Goal: Task Accomplishment & Management: Use online tool/utility

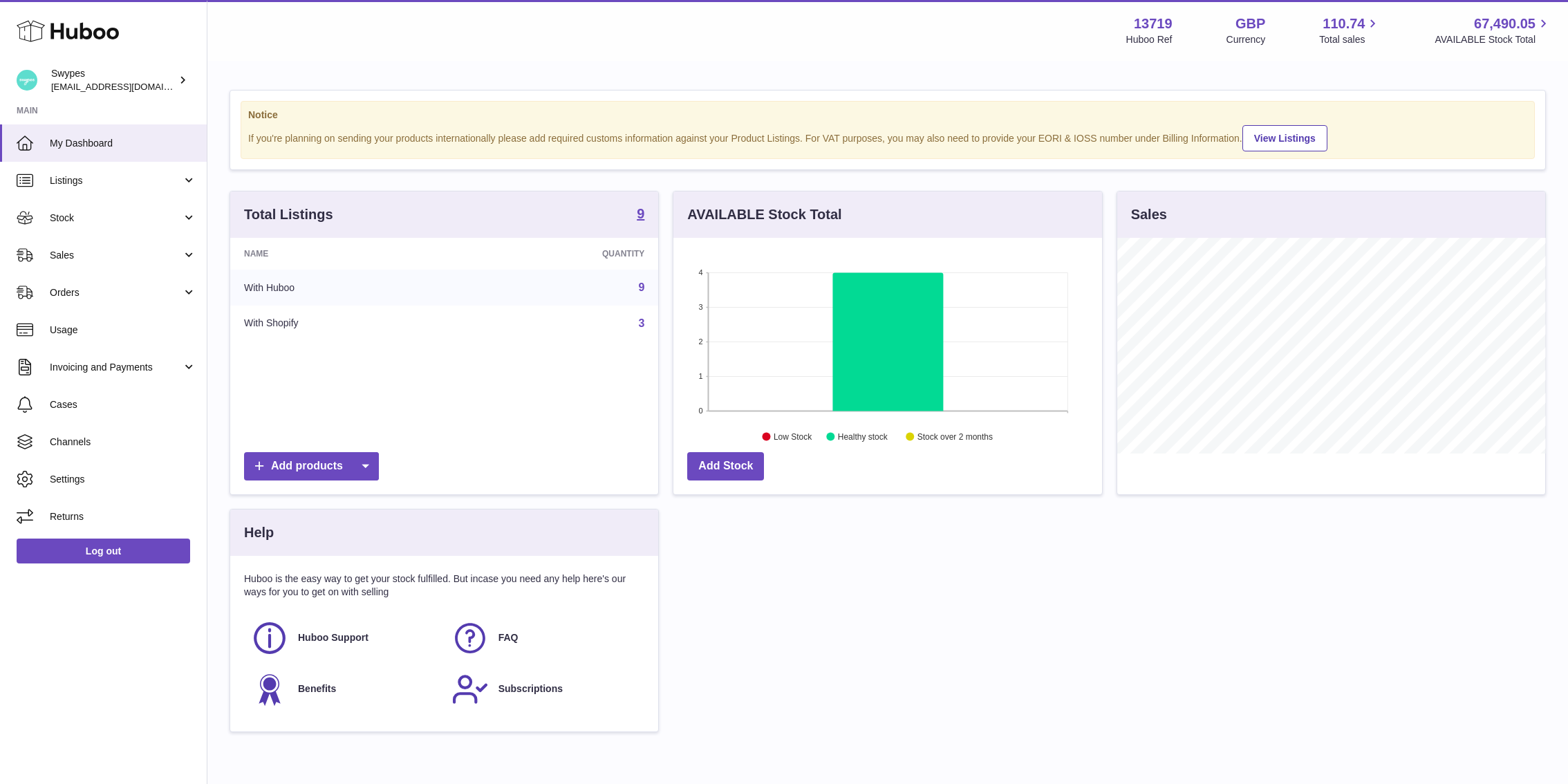
scroll to position [215, 428]
click at [145, 259] on span "Sales" at bounding box center [116, 256] width 132 height 14
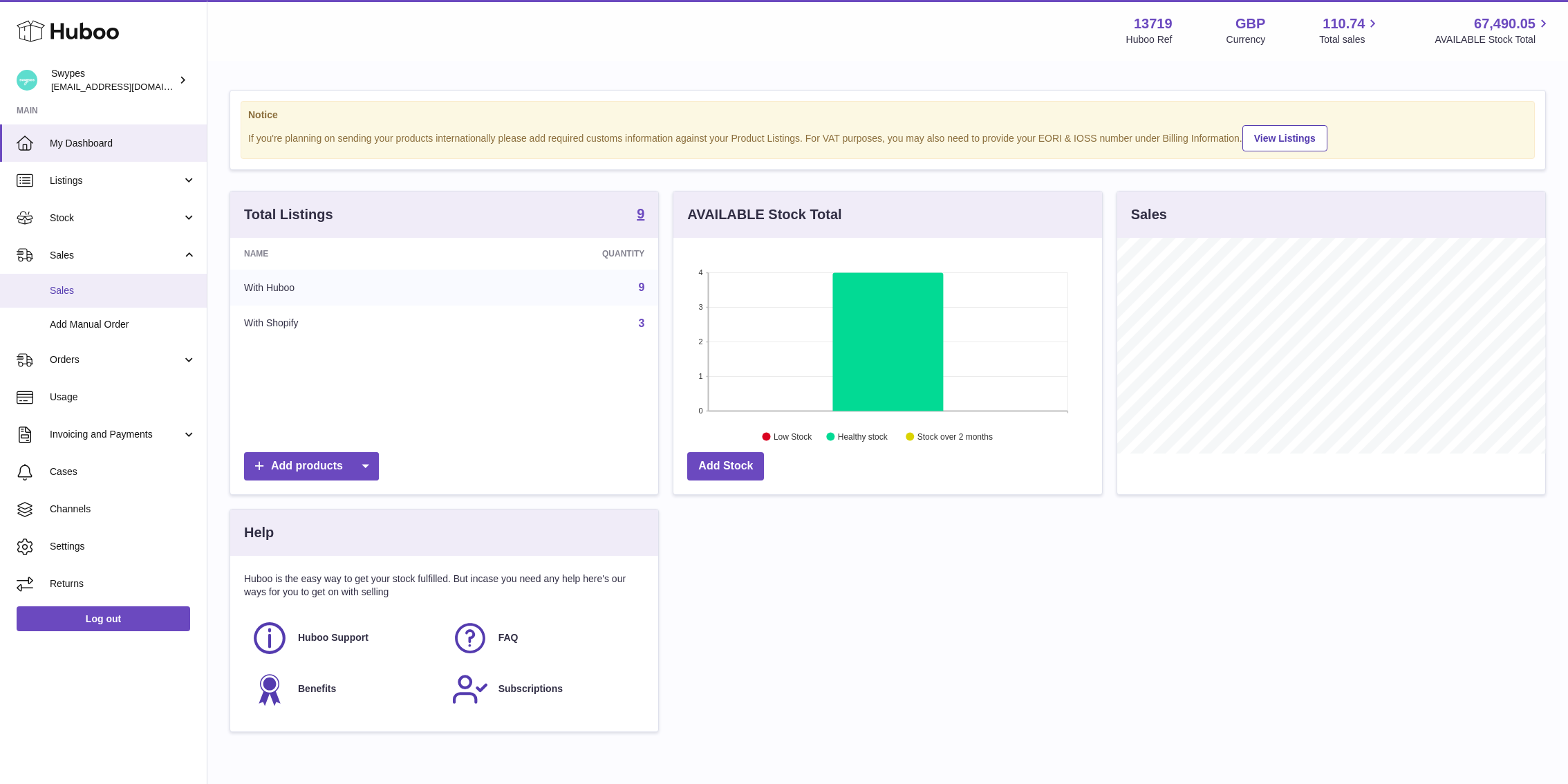
click at [145, 294] on span "Sales" at bounding box center [124, 291] width 147 height 14
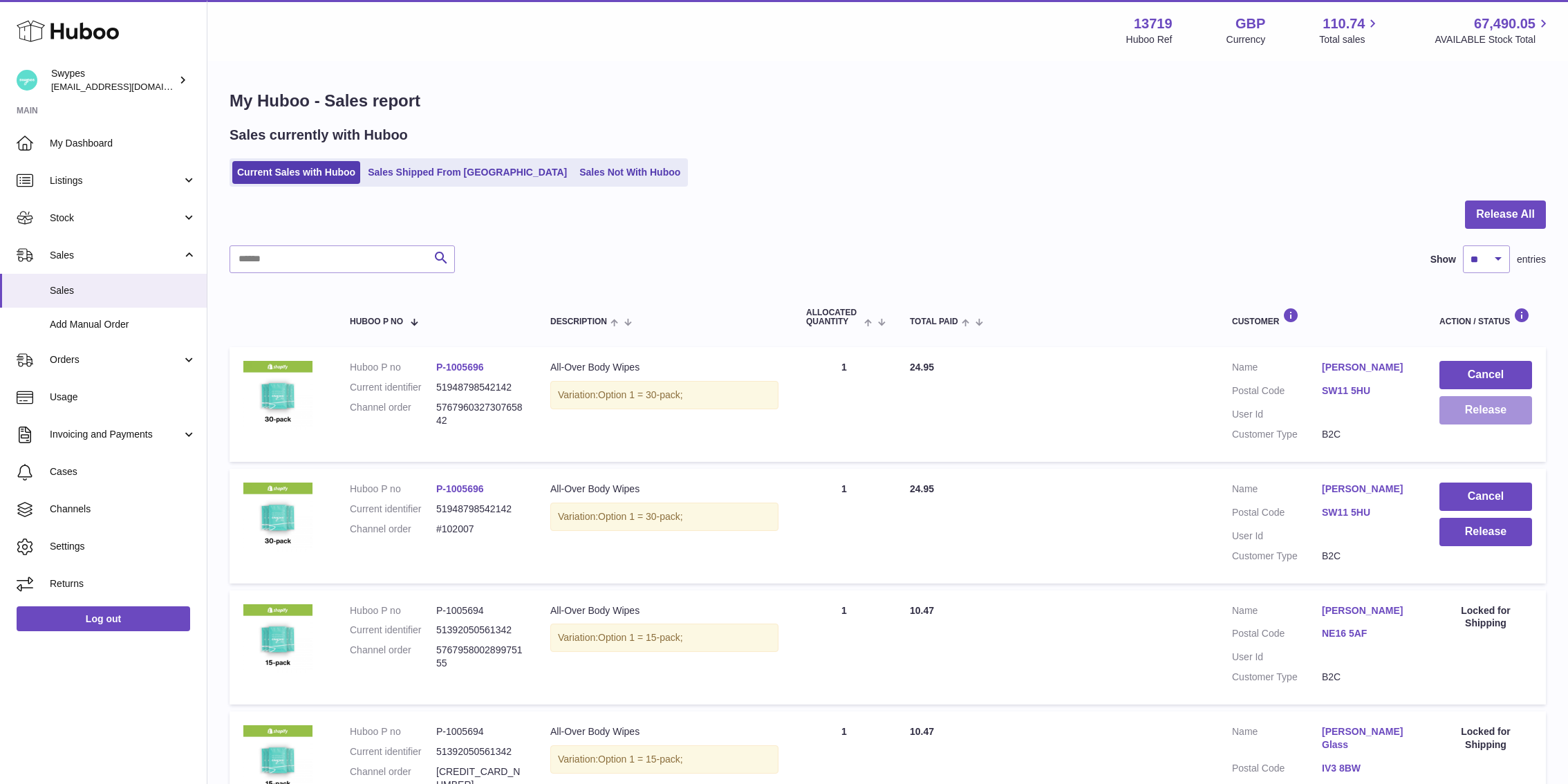
click at [1476, 411] on button "Release" at bounding box center [1485, 409] width 93 height 28
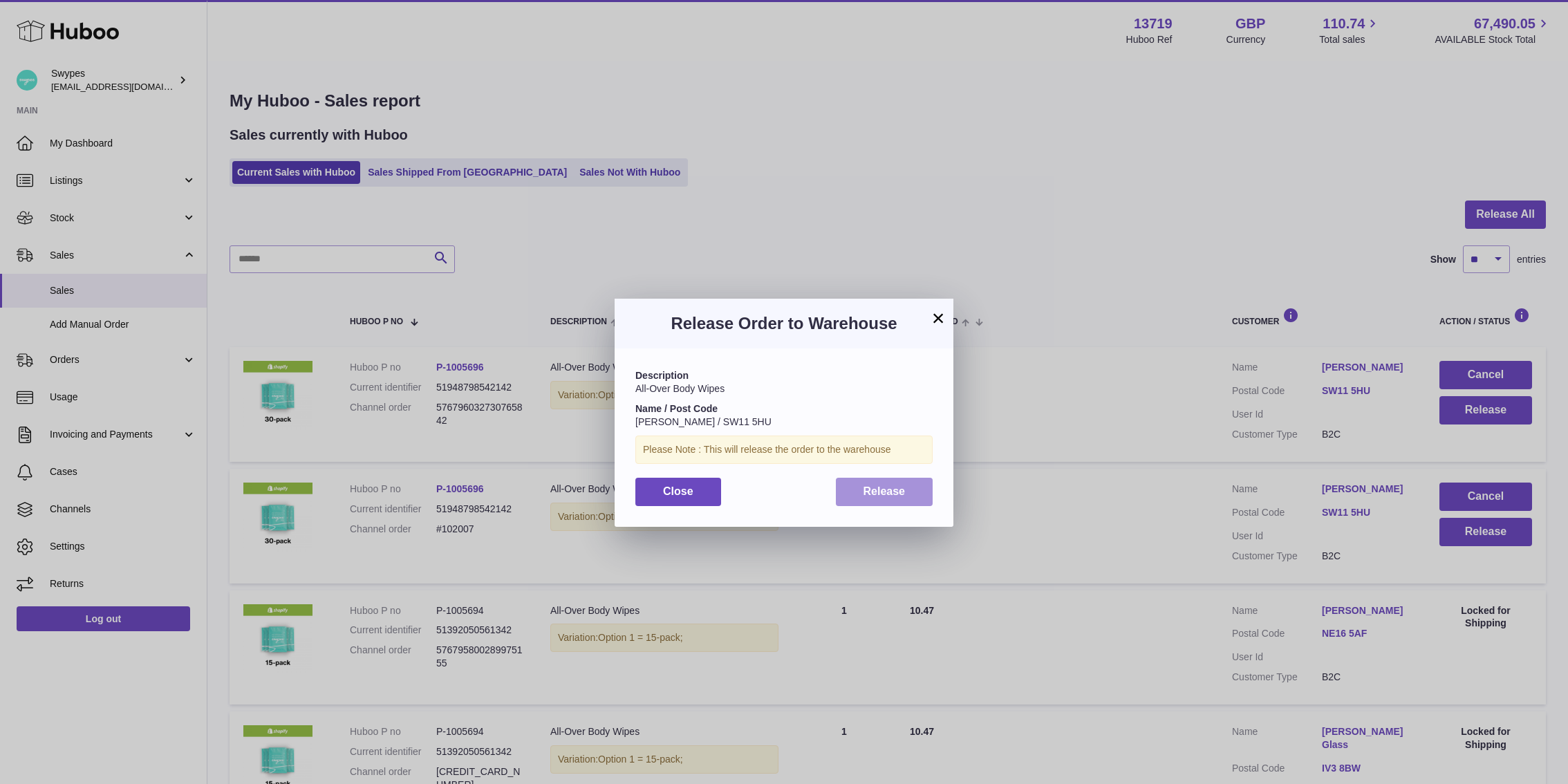
click at [920, 493] on button "Release" at bounding box center [884, 491] width 97 height 28
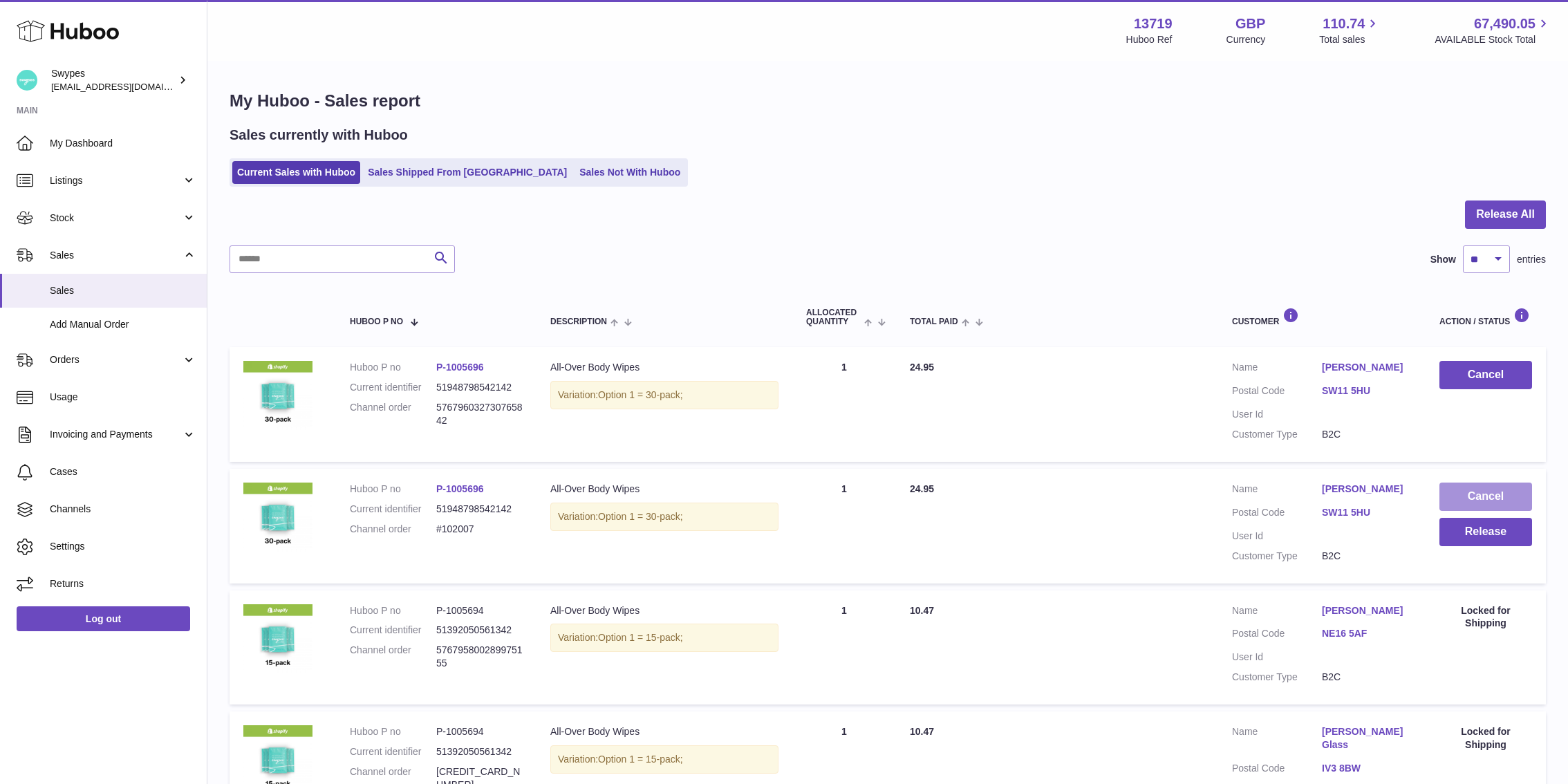
click at [1499, 488] on button "Cancel" at bounding box center [1485, 496] width 93 height 28
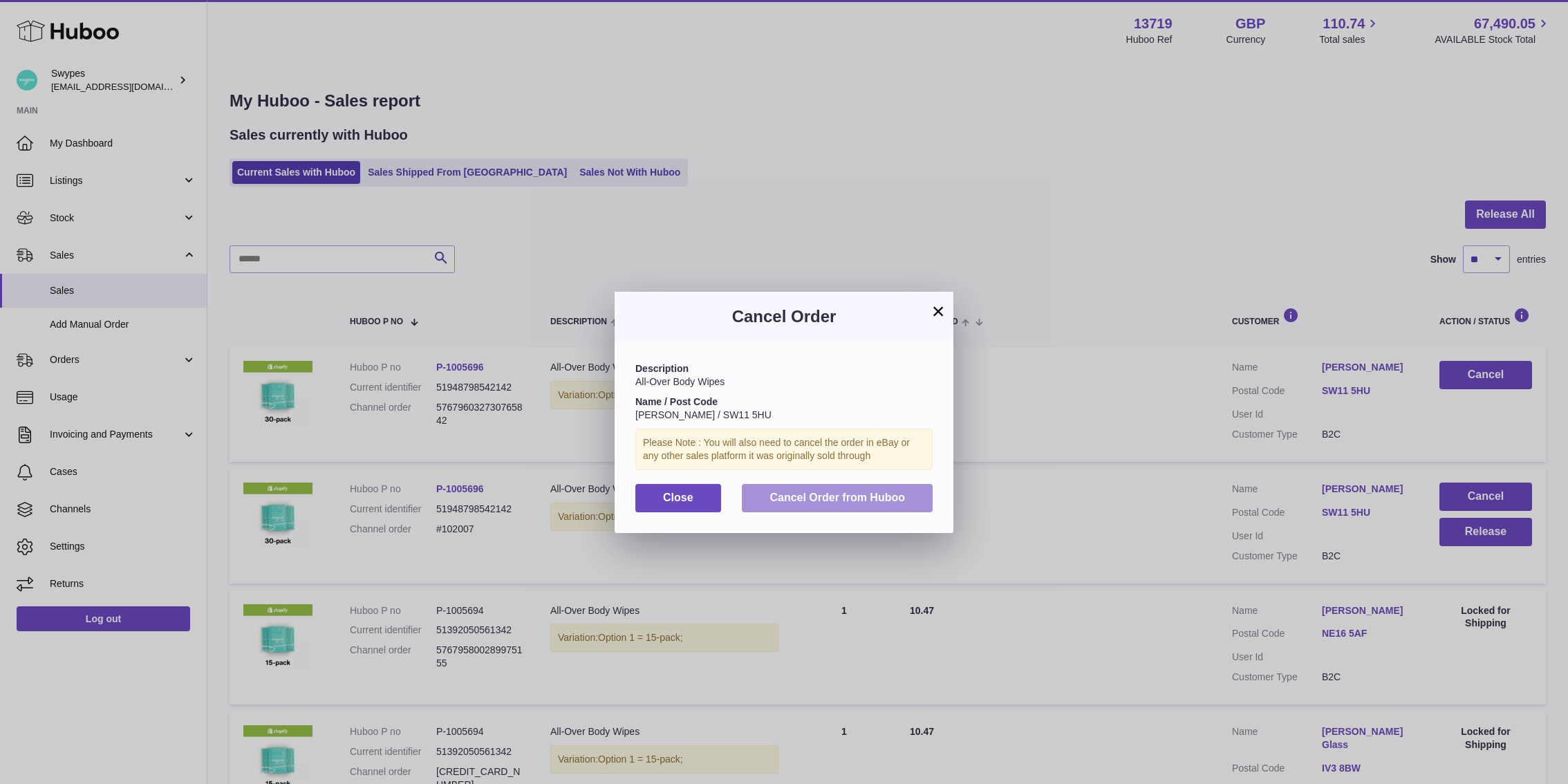
click at [919, 492] on button "Cancel Order from Huboo" at bounding box center [838, 497] width 191 height 28
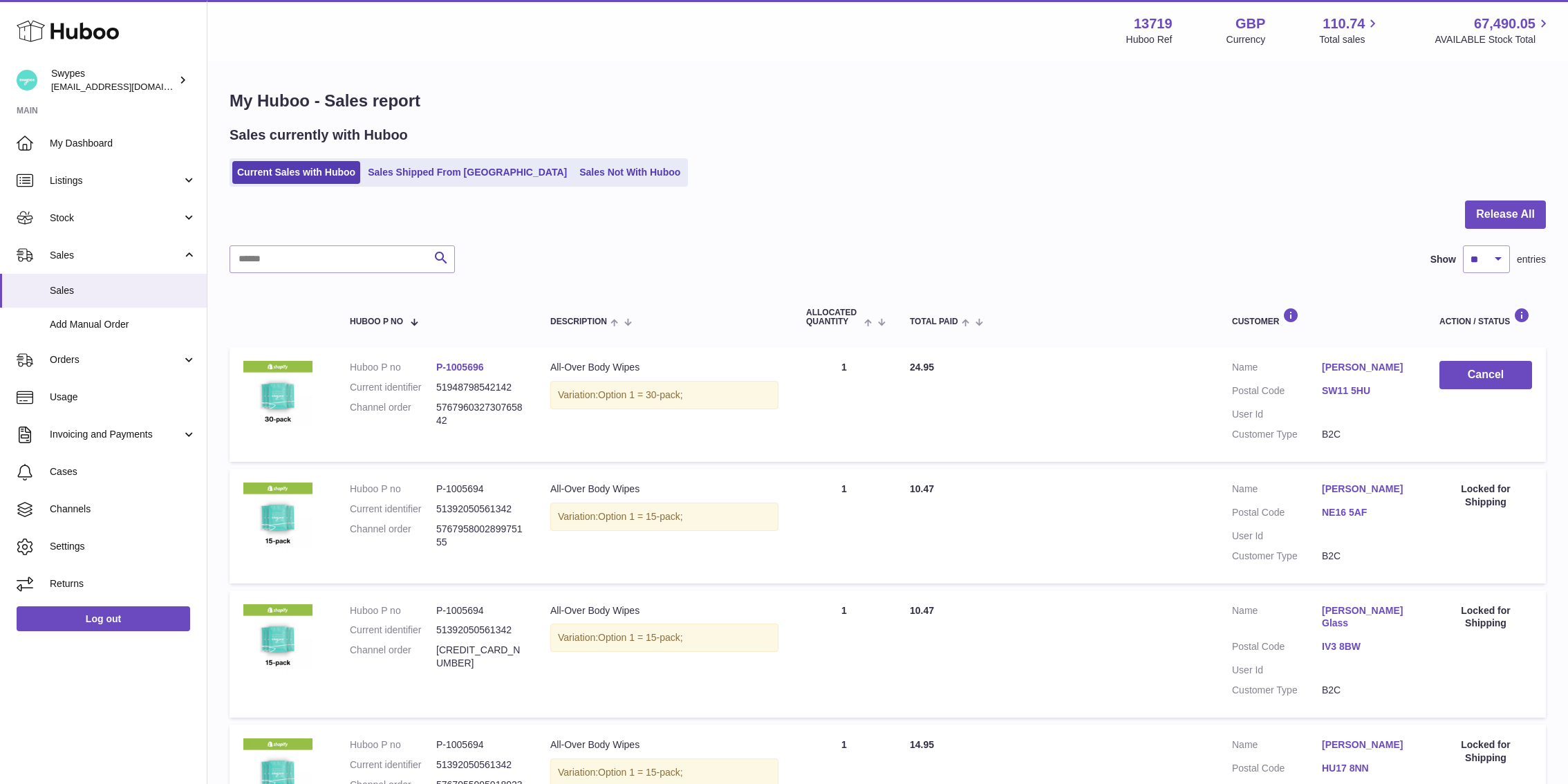
drag, startPoint x: 349, startPoint y: 369, endPoint x: 524, endPoint y: 381, distance: 175.4
click at [524, 381] on td "Huboo P no P-1005696 Current identifier 51948798542142 Channel order 5767960327…" at bounding box center [436, 405] width 201 height 115
copy dl "Huboo P no P-1005696 Current identifier 51948798542142"
click at [93, 311] on link "Add Manual Order" at bounding box center [103, 324] width 206 height 34
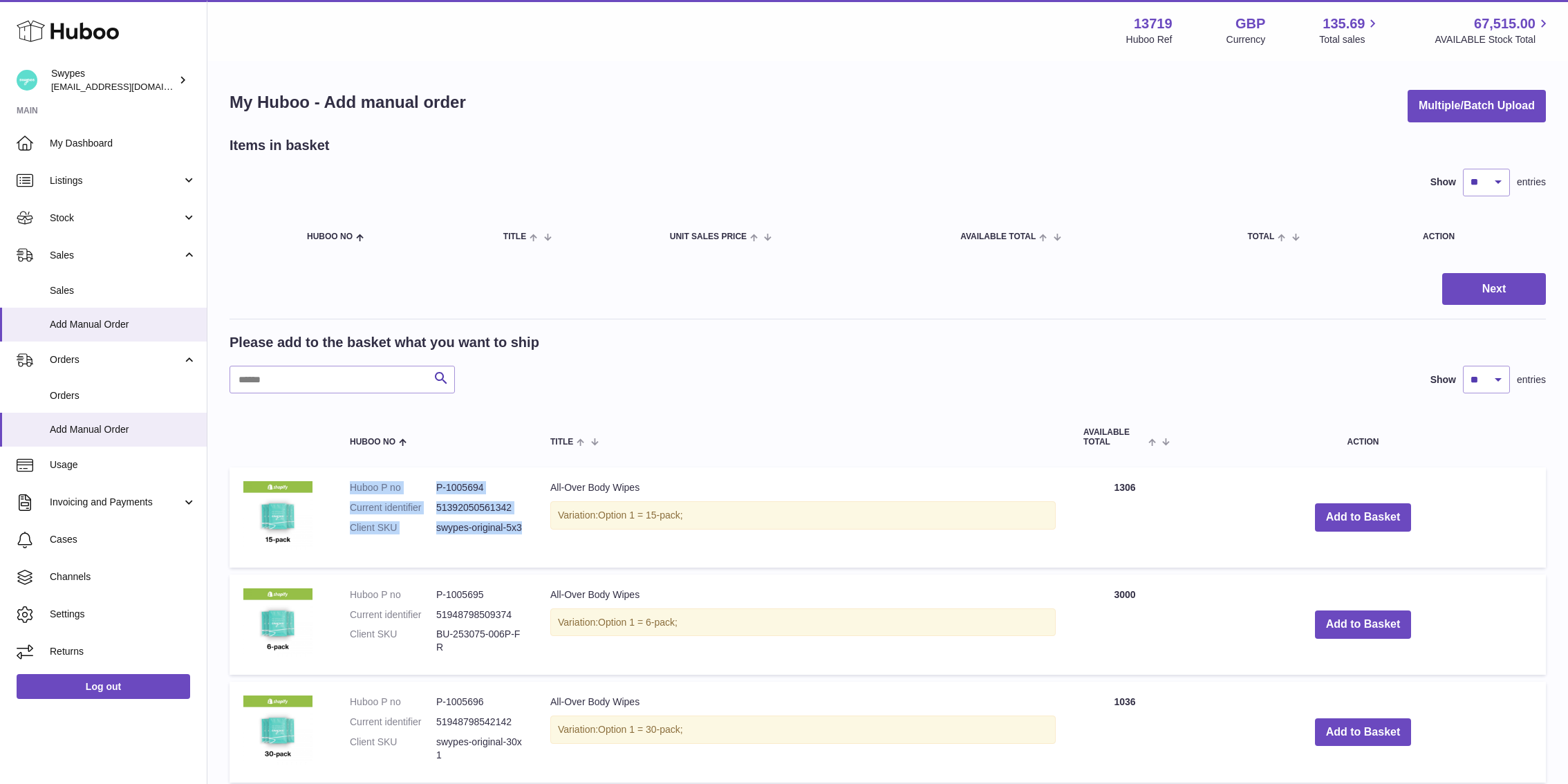
drag, startPoint x: 350, startPoint y: 488, endPoint x: 513, endPoint y: 547, distance: 173.3
click at [513, 542] on dl "Huboo P no P-1005694 Current identifier 51392050561342 Client SKU swypes-origin…" at bounding box center [435, 512] width 173 height 60
copy dl "Huboo P no P-1005694 Current identifier 51392050561342 Client SKU swypes-origin…"
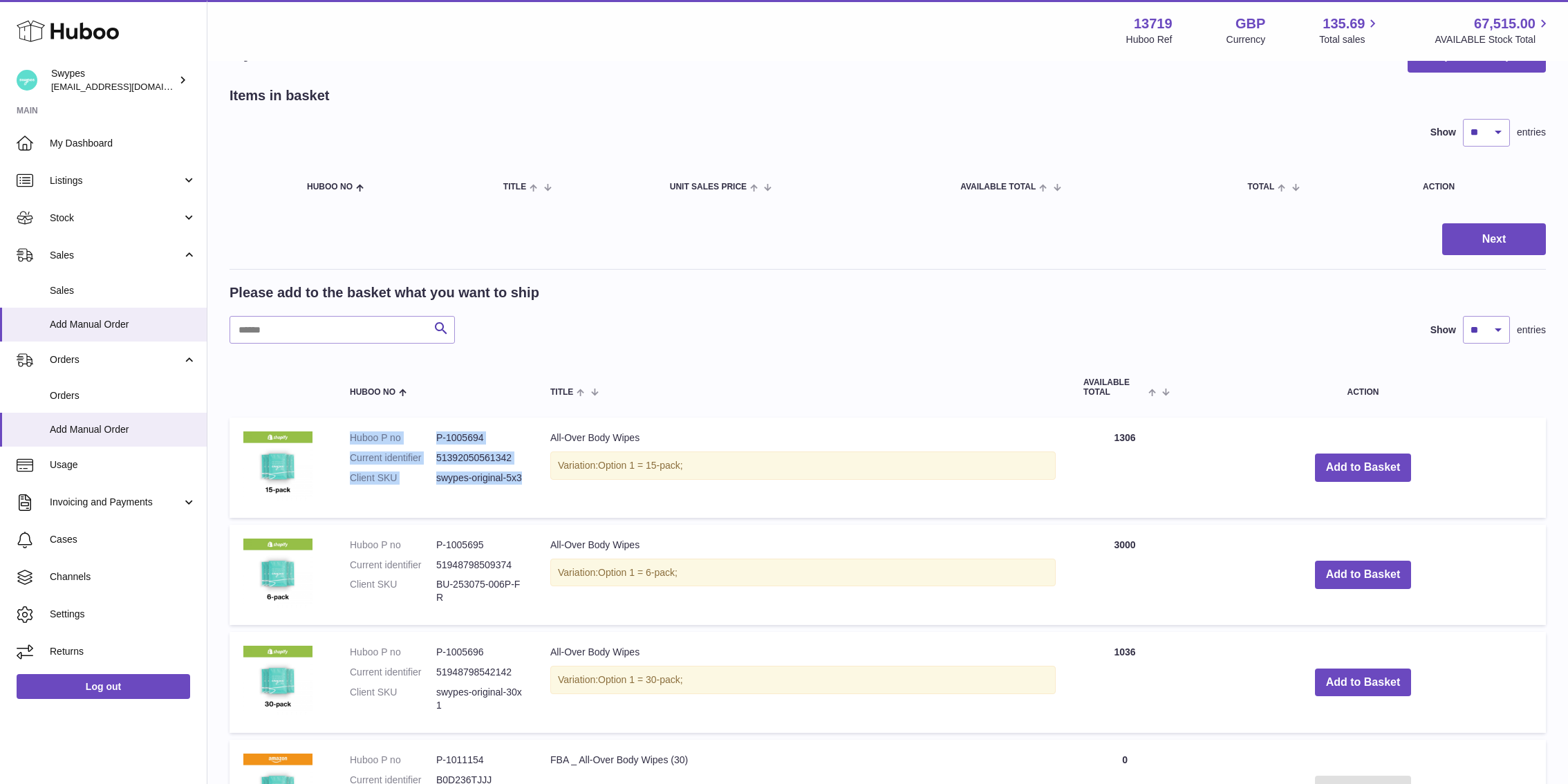
scroll to position [52, 0]
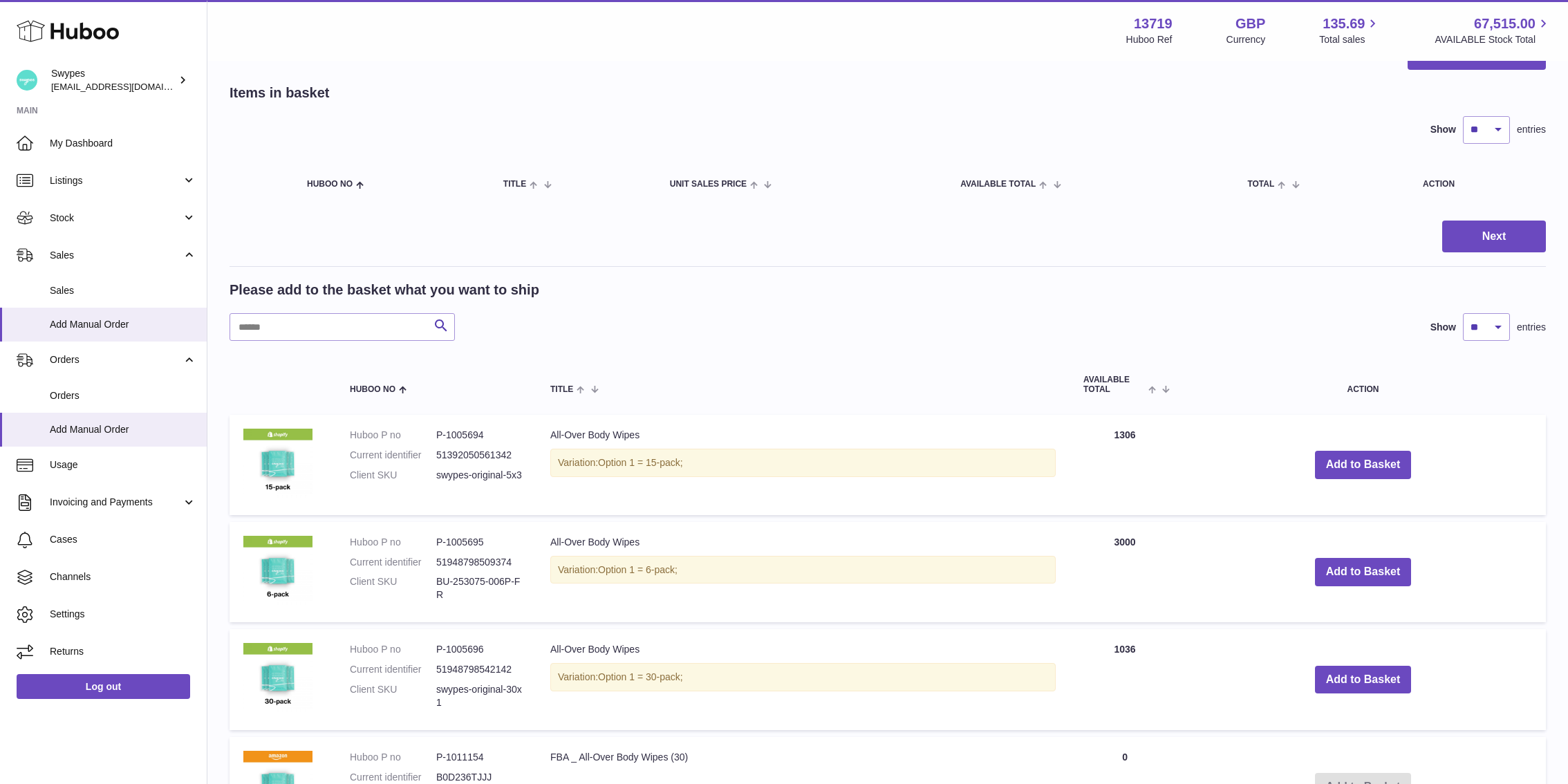
click at [471, 645] on dd "P-1005696" at bounding box center [480, 650] width 87 height 14
copy dd "1005696"
click at [481, 671] on dd "51948798542142" at bounding box center [480, 670] width 87 height 14
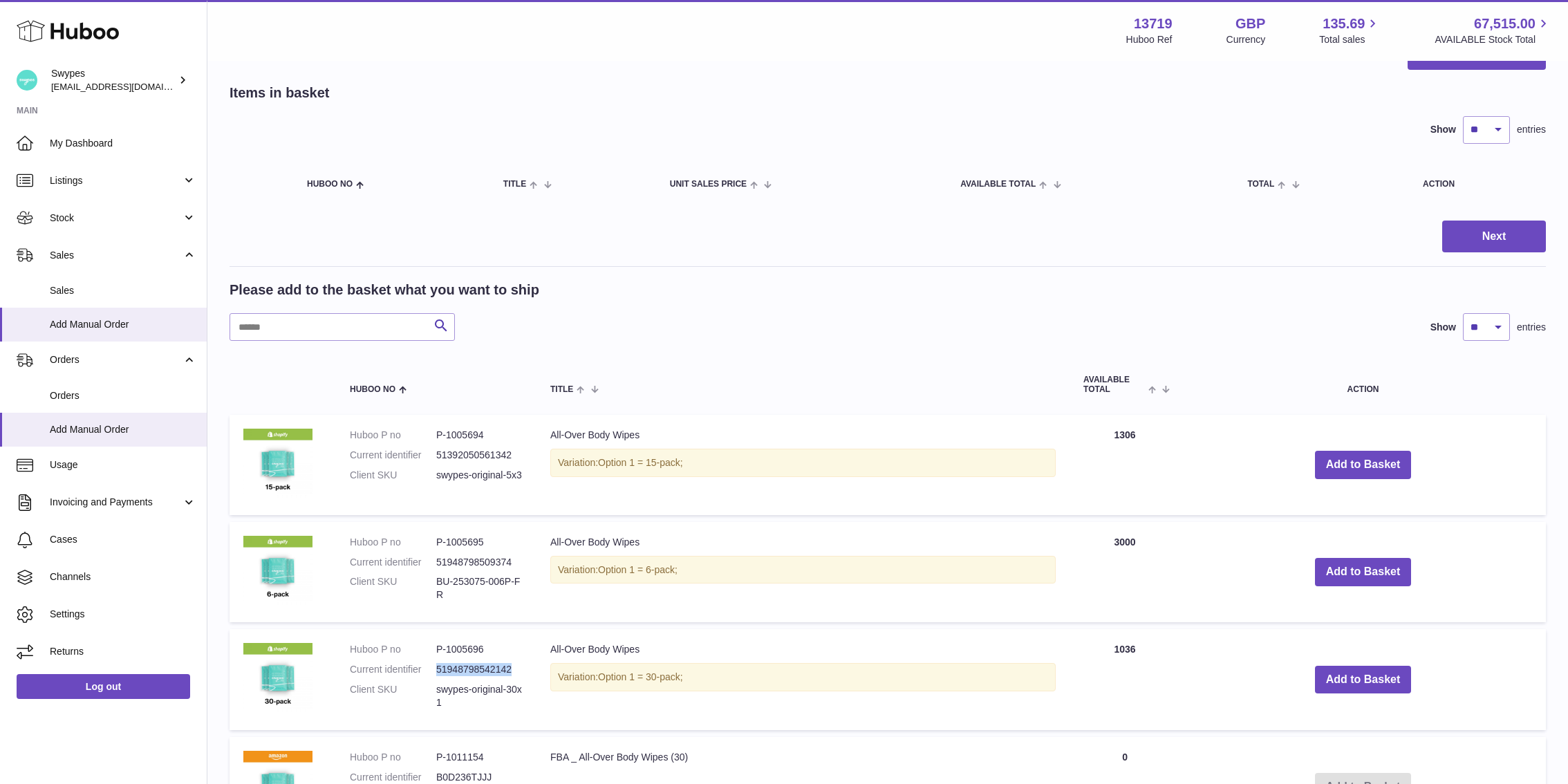
copy dd "51948798542142"
drag, startPoint x: 437, startPoint y: 691, endPoint x: 469, endPoint y: 709, distance: 36.7
click at [469, 709] on dl "Huboo P no P-1005696 Current identifier 51948798542142 Client SKU swypes-origin…" at bounding box center [435, 680] width 173 height 73
copy dd "swypes-original-30x1"
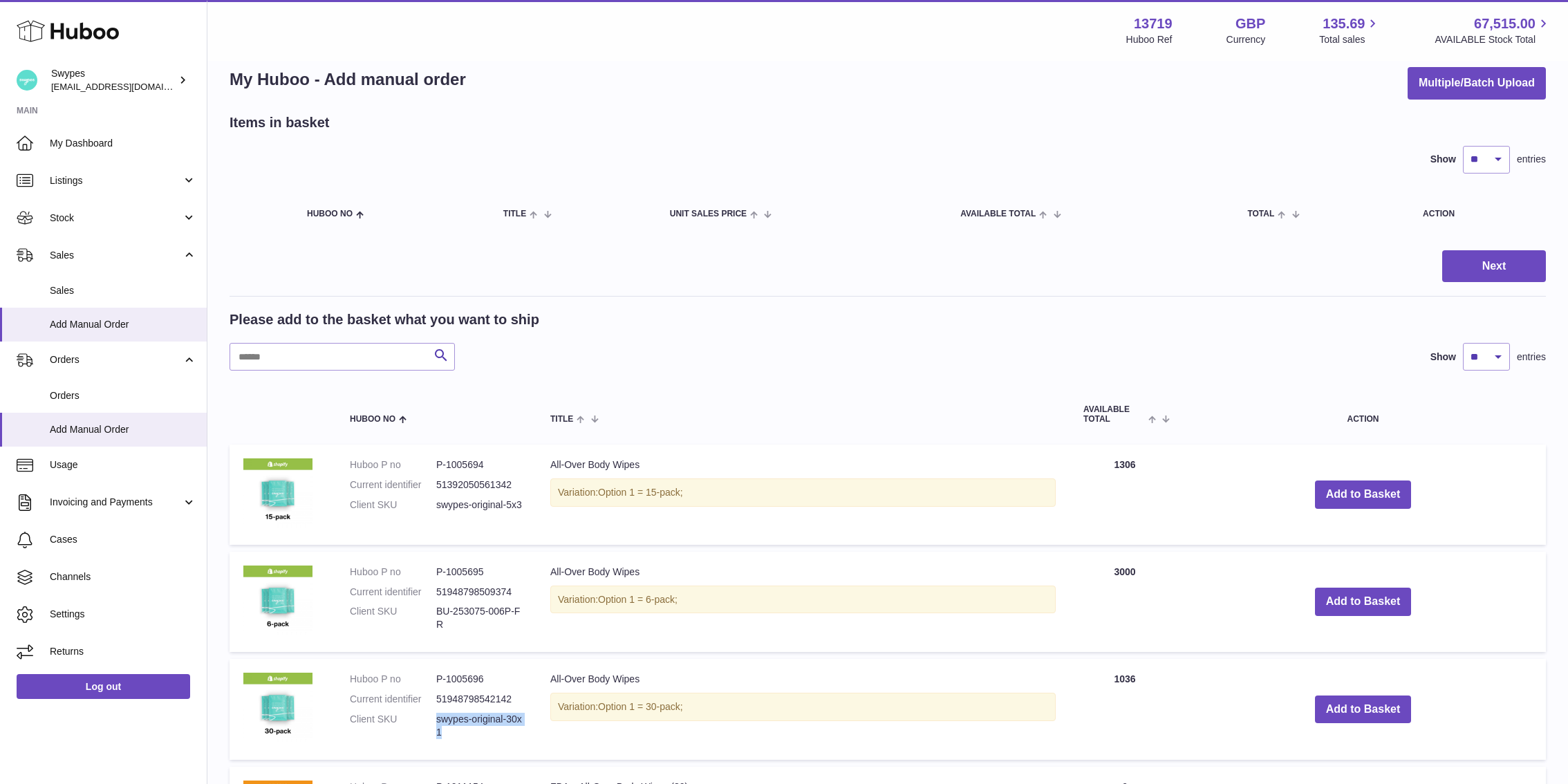
scroll to position [0, 0]
